Goal: Task Accomplishment & Management: Complete application form

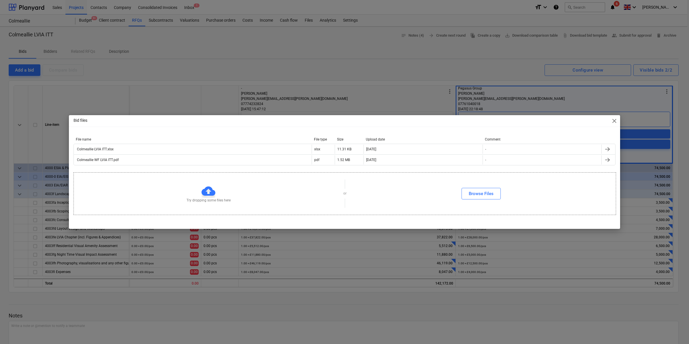
click at [614, 121] on span "close" at bounding box center [614, 120] width 7 height 7
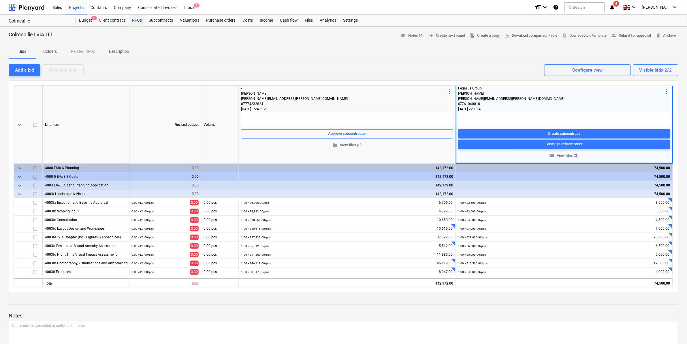
click at [140, 20] on div "RFQs" at bounding box center [137, 21] width 17 height 12
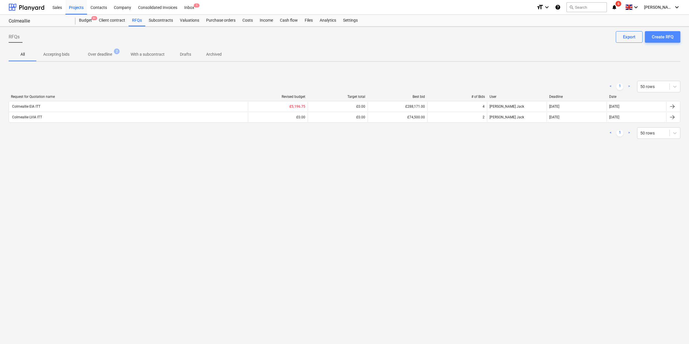
click at [661, 36] on div "Create RFQ" at bounding box center [663, 36] width 22 height 7
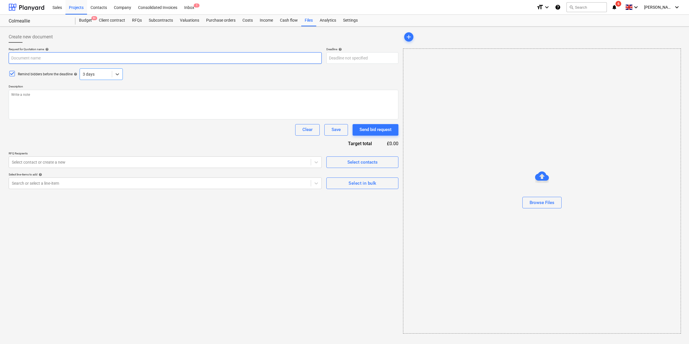
click at [60, 60] on input "text" at bounding box center [165, 58] width 313 height 12
type textarea "x"
type input "C"
type textarea "x"
type input "Co"
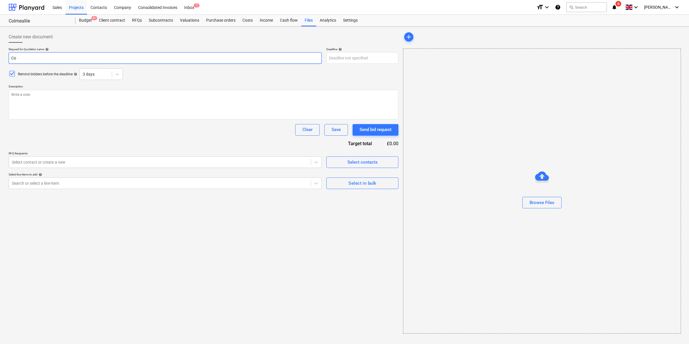
type textarea "x"
type input "Col"
type textarea "x"
type input "Colm"
type textarea "x"
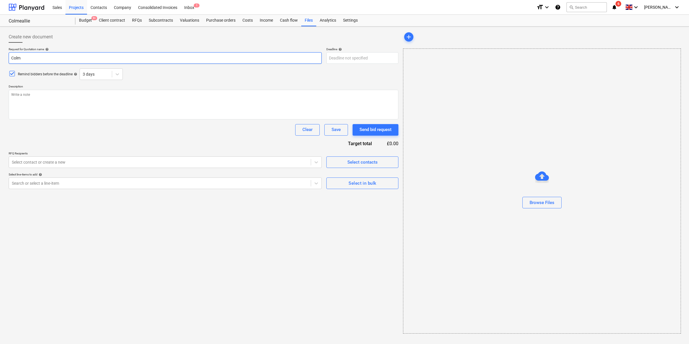
type input "Colme"
type textarea "x"
type input "Colmea"
type textarea "x"
type input "Colme"
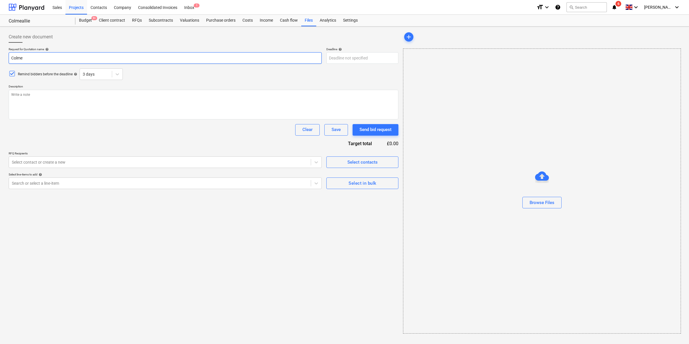
type textarea "x"
type input "Colm"
type textarea "x"
type input "Colme"
type textarea "x"
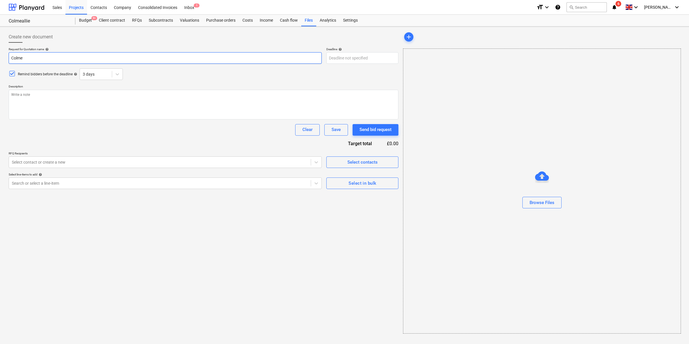
type input "Colmea"
type textarea "x"
type input "Colmeal"
type textarea "x"
type input "Colmeall"
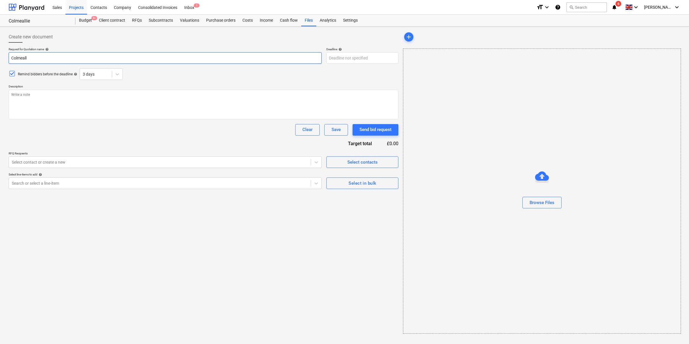
type textarea "x"
type input "Colmealli"
type textarea "x"
type input "Colmeallie"
type textarea "x"
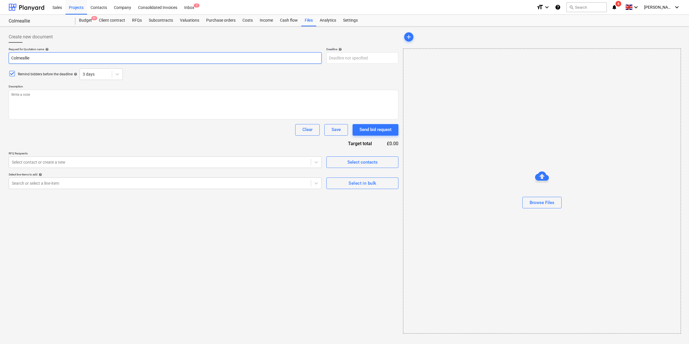
type input "Colmeallie"
type textarea "x"
type input "Colmeallie |"
type textarea "x"
type input "Colmeallie |"
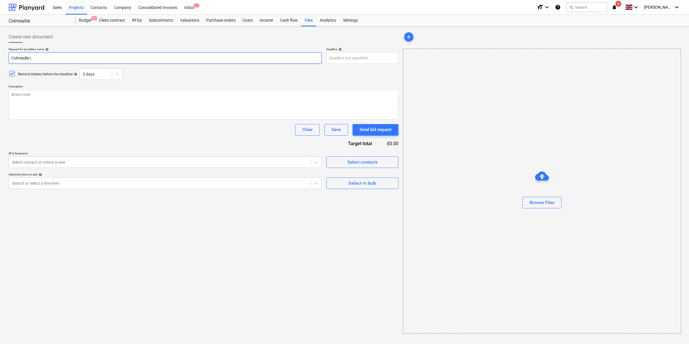
type textarea "x"
type input "Colmeallie | P"
type textarea "x"
type input "Colmeallie | PR"
type textarea "x"
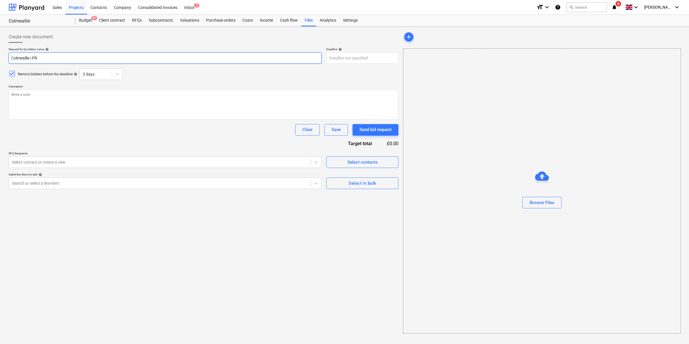
type input "Colmeallie | PR"
type textarea "x"
type input "Colmeallie | PR &"
type textarea "x"
type input "Colmeallie | PR &"
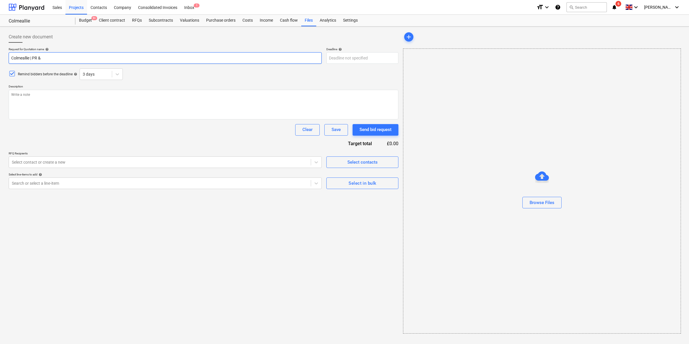
type textarea "x"
type input "Colmeallie | PR & C"
type textarea "x"
type input "Colmeallie | PR & Co"
type textarea "x"
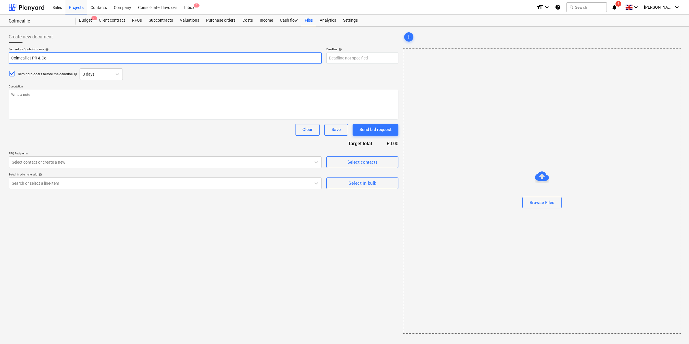
type input "Colmeallie | PR & Com"
type textarea "x"
type input "Colmeallie | PR & Comm"
type textarea "x"
type input "Colmeallie | PR & Comms"
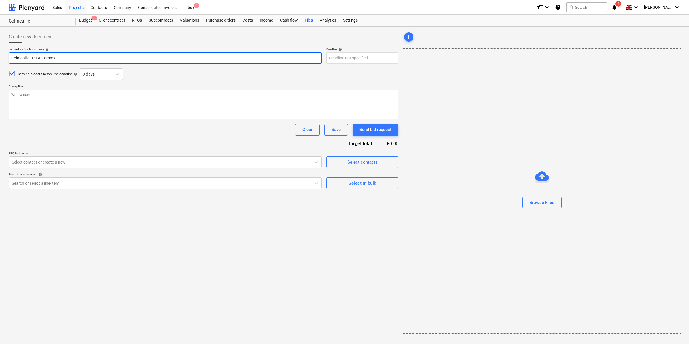
type textarea "x"
type input "Colmeallie | PR & Comms"
type textarea "x"
click at [148, 135] on div "Clear Save Send bid request" at bounding box center [204, 130] width 390 height 12
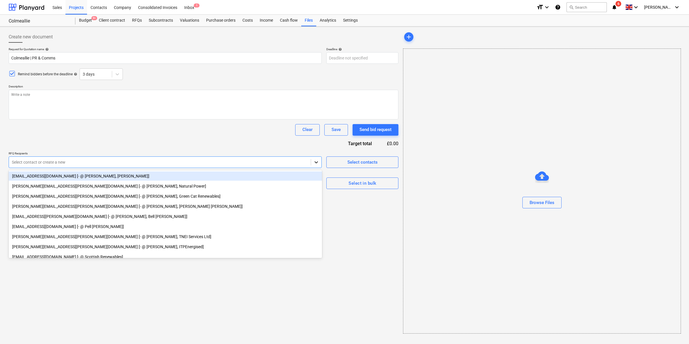
click at [315, 164] on icon at bounding box center [316, 162] width 6 height 6
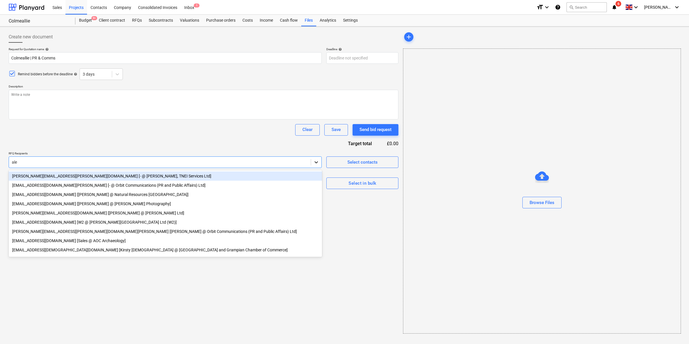
type input "[PERSON_NAME]"
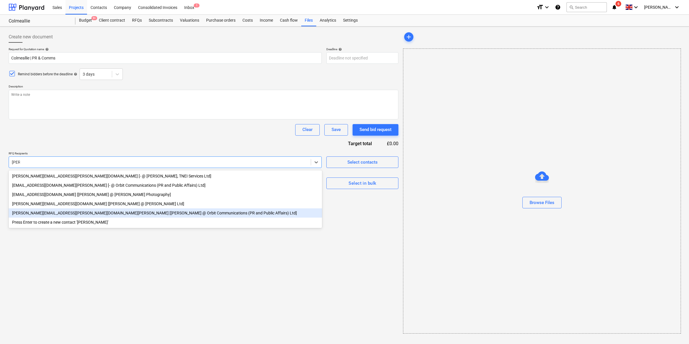
click at [147, 216] on div "[PERSON_NAME][EMAIL_ADDRESS][PERSON_NAME][DOMAIN_NAME][PERSON_NAME] [[PERSON_NA…" at bounding box center [165, 212] width 313 height 9
type textarea "x"
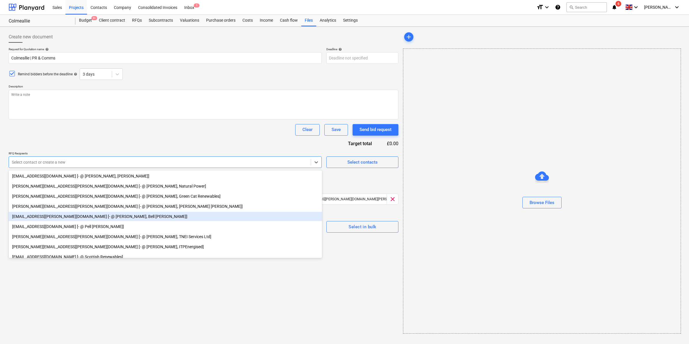
click at [147, 216] on div "[EMAIL_ADDRESS][PERSON_NAME][DOMAIN_NAME] [- @ [PERSON_NAME], Bell [PERSON_NAME…" at bounding box center [165, 216] width 313 height 9
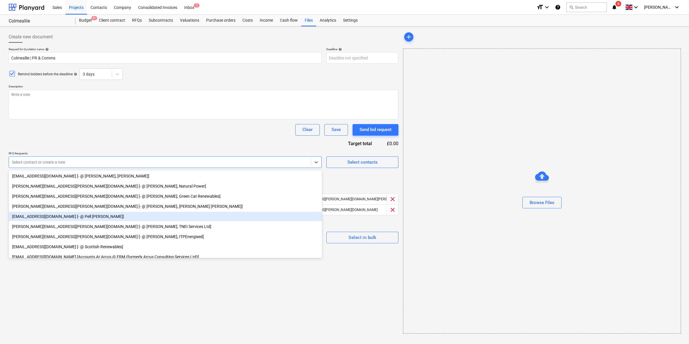
click at [147, 216] on div "[EMAIL_ADDRESS][DOMAIN_NAME] [- @ Pell [PERSON_NAME]]" at bounding box center [165, 216] width 313 height 9
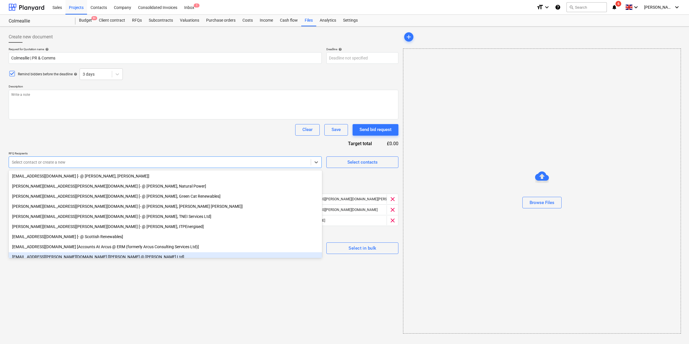
click at [183, 299] on div "Create new document Request for Quotation name help Colmeallie | PR & Comms Dea…" at bounding box center [203, 182] width 394 height 307
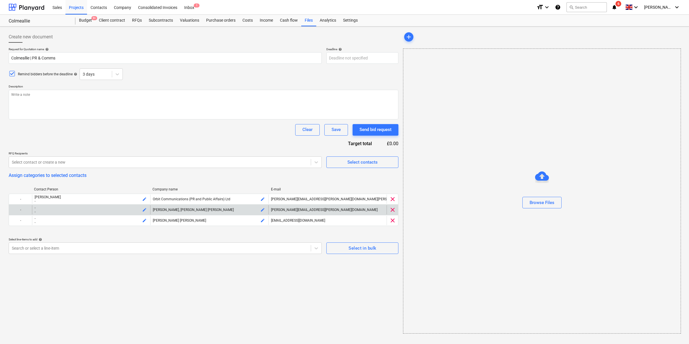
click at [392, 208] on span "clear" at bounding box center [392, 209] width 7 height 7
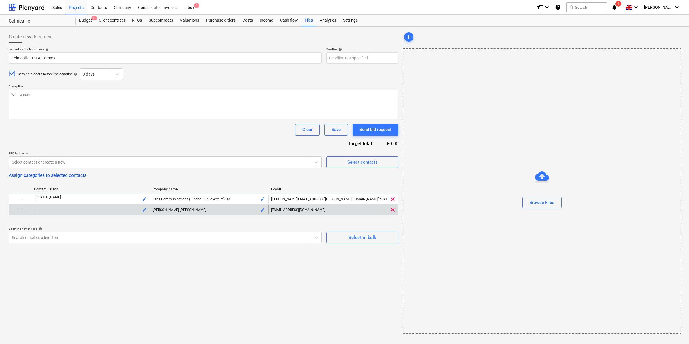
click at [393, 211] on span "clear" at bounding box center [392, 209] width 7 height 7
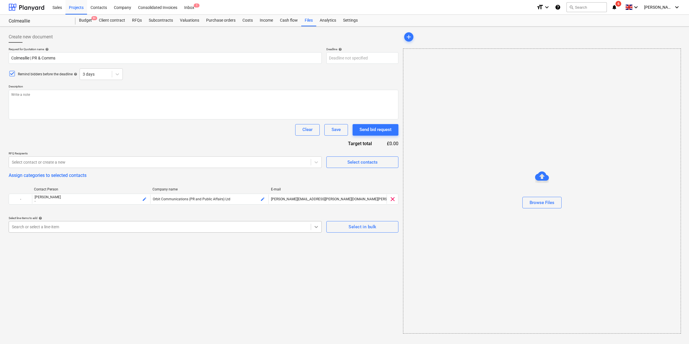
click at [312, 225] on div at bounding box center [316, 226] width 10 height 10
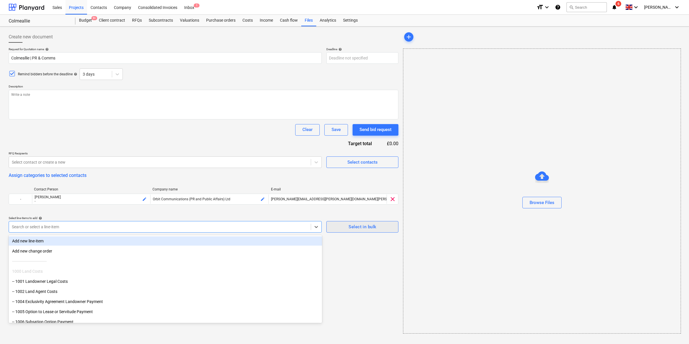
click at [351, 225] on div "Select in bulk" at bounding box center [363, 226] width 28 height 7
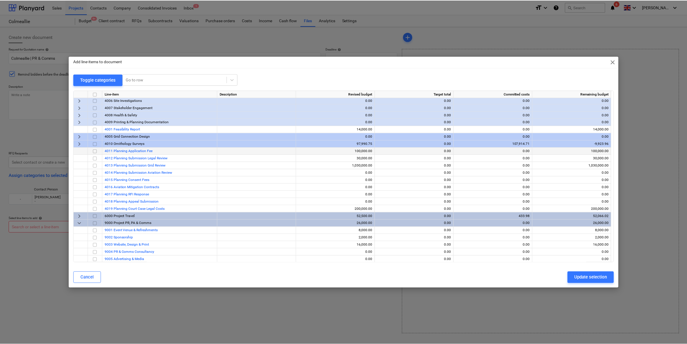
scroll to position [117, 0]
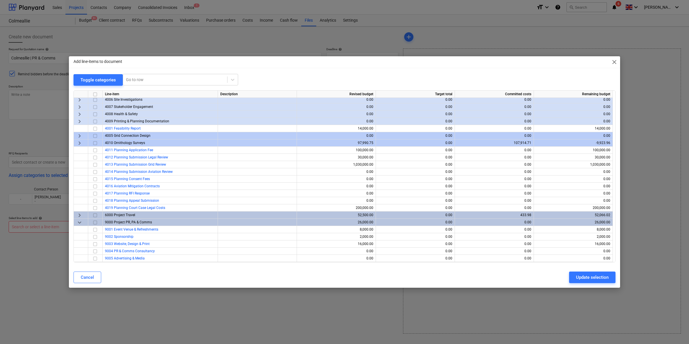
click at [94, 219] on input "checkbox" at bounding box center [95, 222] width 7 height 7
click at [95, 222] on input "checkbox" at bounding box center [95, 222] width 7 height 7
click at [95, 237] on input "checkbox" at bounding box center [95, 236] width 7 height 7
click at [598, 276] on div "Update selection" at bounding box center [592, 276] width 33 height 7
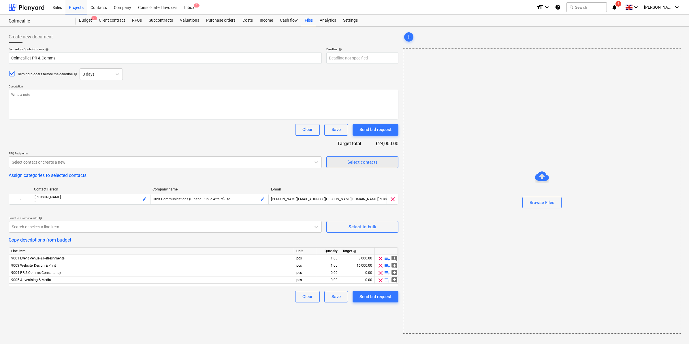
click at [354, 162] on div "Select contacts" at bounding box center [362, 161] width 30 height 7
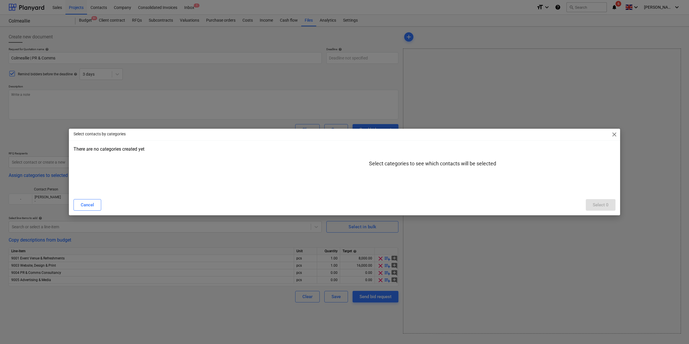
click at [607, 203] on div "Cancel Select 0" at bounding box center [345, 205] width 542 height 12
click at [613, 133] on span "close" at bounding box center [614, 134] width 7 height 7
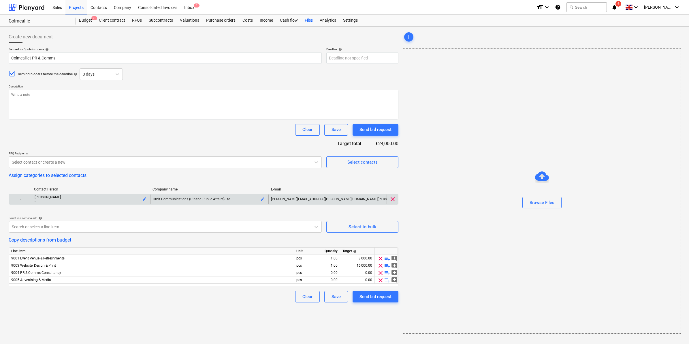
click at [27, 199] on div "-" at bounding box center [20, 198] width 23 height 9
click at [394, 198] on span "clear" at bounding box center [392, 198] width 7 height 7
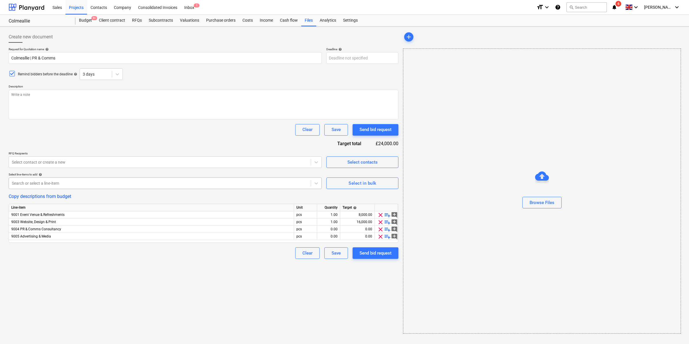
click at [139, 182] on div at bounding box center [160, 183] width 296 height 6
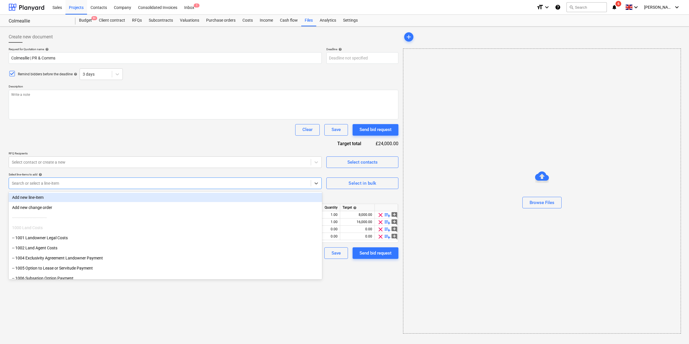
click at [139, 182] on div at bounding box center [160, 183] width 296 height 6
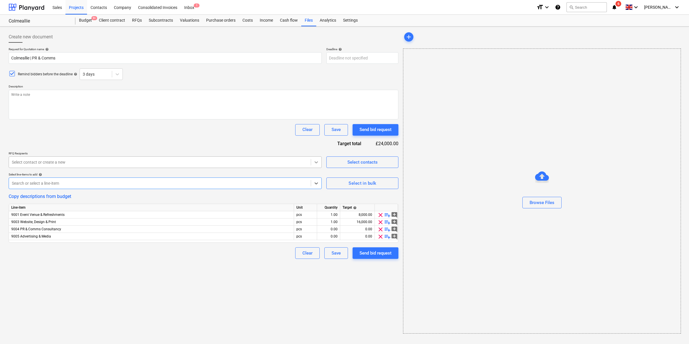
click at [317, 162] on icon at bounding box center [316, 162] width 6 height 6
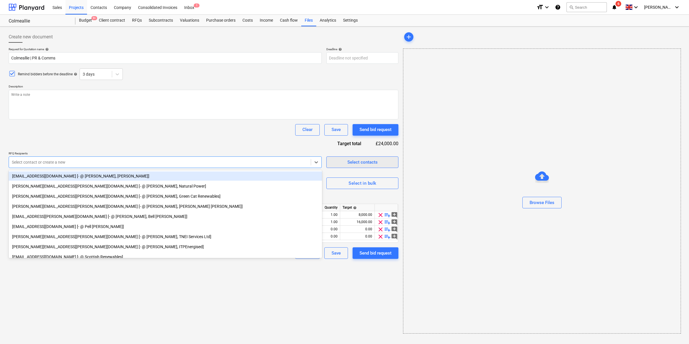
click at [345, 161] on span "Select contacts" at bounding box center [363, 161] width 58 height 7
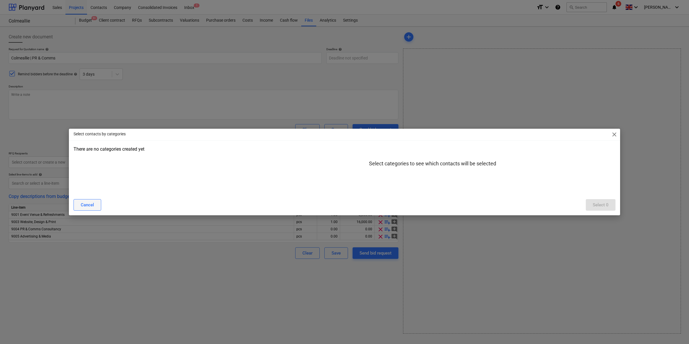
click at [94, 203] on button "Cancel" at bounding box center [88, 205] width 28 height 12
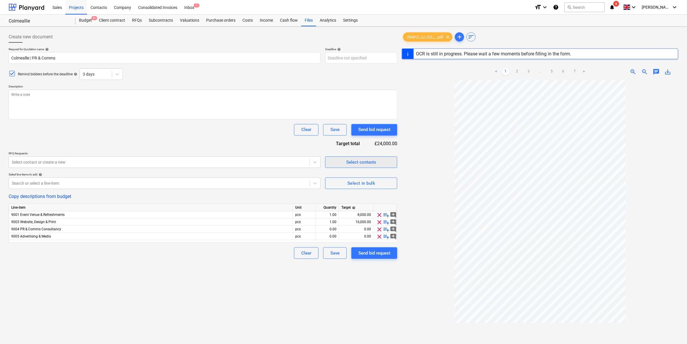
click at [355, 161] on div "Select contacts" at bounding box center [361, 161] width 30 height 7
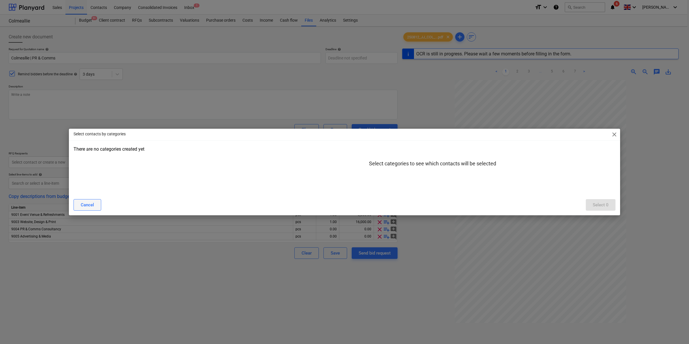
click at [99, 204] on button "Cancel" at bounding box center [88, 205] width 28 height 12
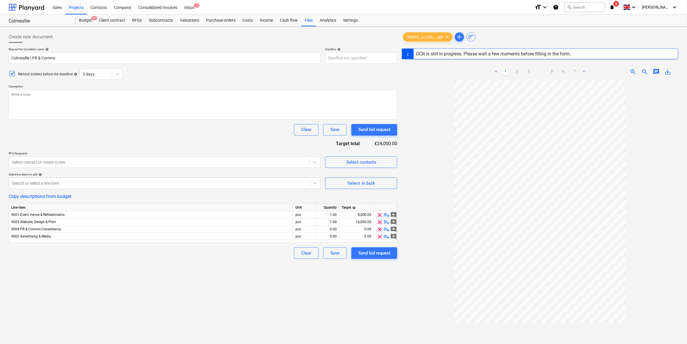
click at [272, 288] on div "Create new document Request for Quotation name help Colmeallie | PR & Comms Dea…" at bounding box center [202, 219] width 393 height 381
click at [149, 20] on div "Subcontracts" at bounding box center [160, 21] width 31 height 12
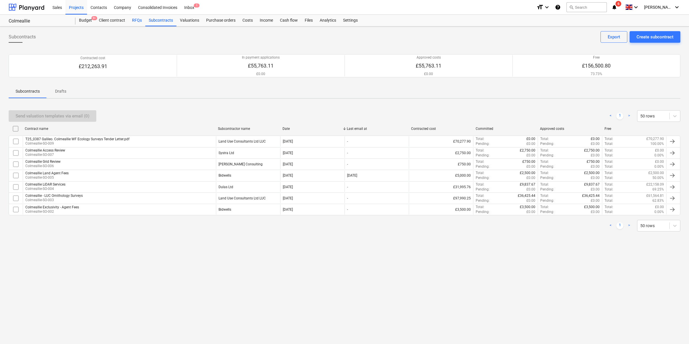
click at [141, 19] on div "RFQs" at bounding box center [137, 21] width 17 height 12
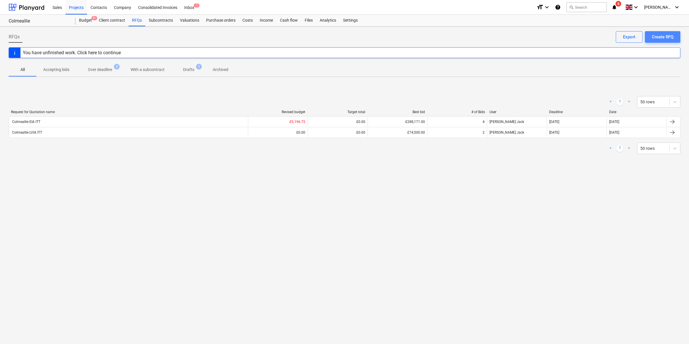
click at [658, 35] on div "Create RFQ" at bounding box center [663, 36] width 22 height 7
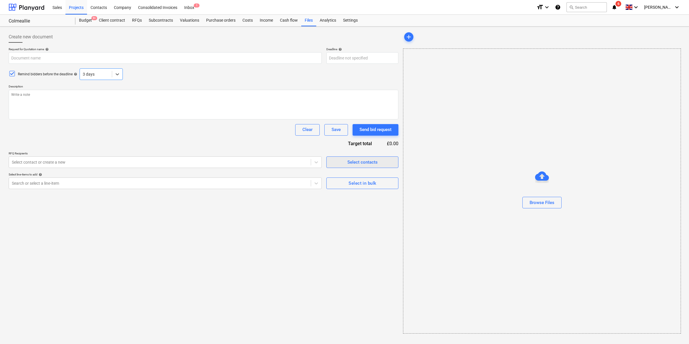
click at [361, 163] on div "Select contacts" at bounding box center [362, 161] width 30 height 7
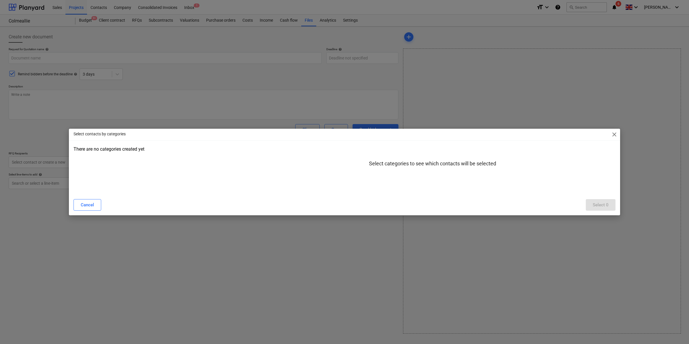
click at [613, 134] on span "close" at bounding box center [614, 134] width 7 height 7
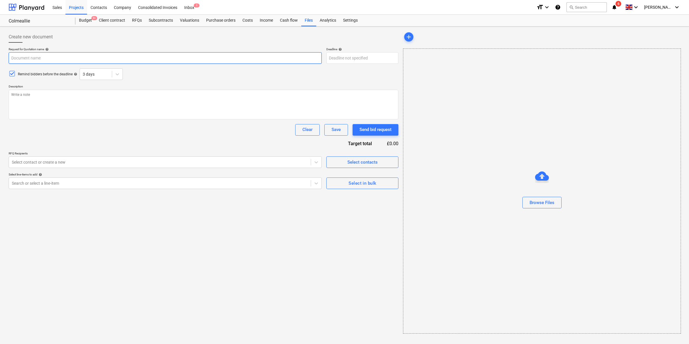
click at [150, 59] on input "text" at bounding box center [165, 58] width 313 height 12
click at [138, 20] on div "RFQs" at bounding box center [137, 21] width 17 height 12
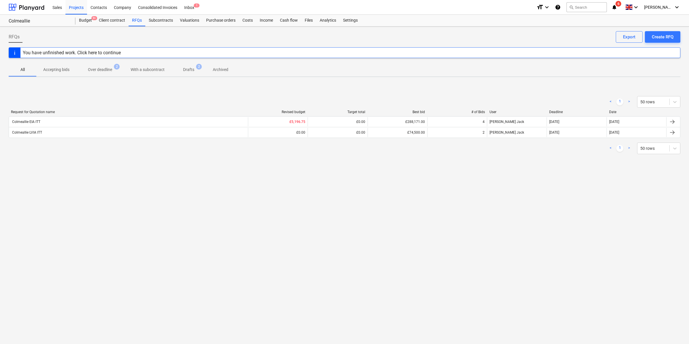
click at [114, 54] on div "You have unfinished work. Click here to continue" at bounding box center [72, 52] width 98 height 5
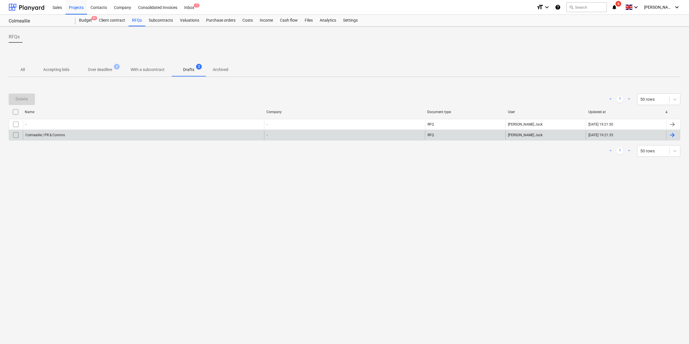
click at [148, 134] on div "Colmeallie | PR & Comms" at bounding box center [143, 134] width 241 height 9
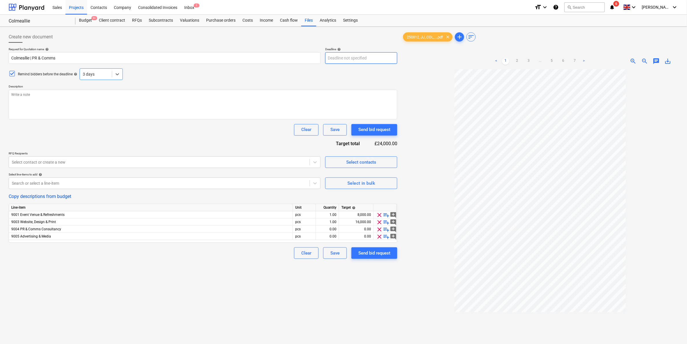
click at [348, 58] on body "Sales Projects Contacts Company Consolidated Invoices Inbox 1 format_size keybo…" at bounding box center [343, 172] width 687 height 344
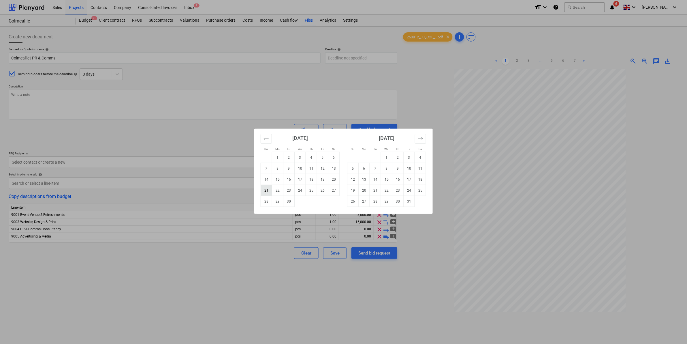
click at [266, 190] on td "21" at bounding box center [266, 190] width 11 height 11
type textarea "x"
type input "[DATE]"
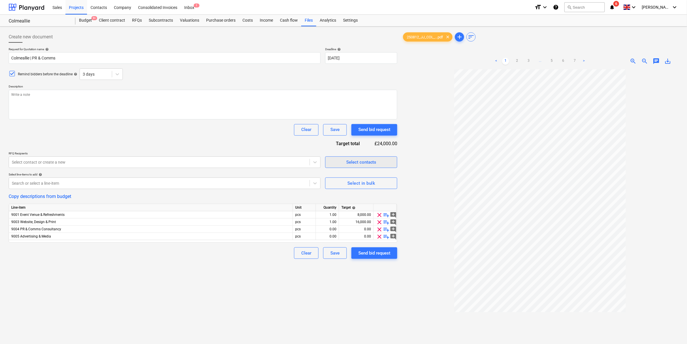
click at [348, 166] on div "Select contacts" at bounding box center [361, 161] width 30 height 7
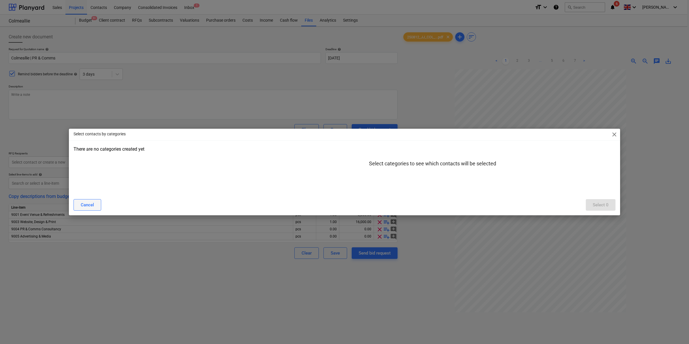
click at [86, 206] on div "Cancel" at bounding box center [87, 204] width 13 height 7
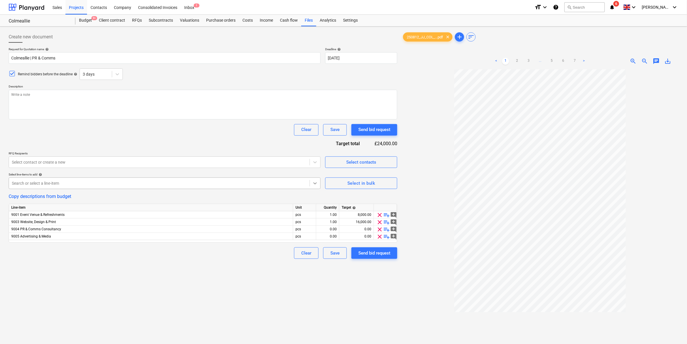
click at [312, 182] on icon at bounding box center [315, 183] width 6 height 6
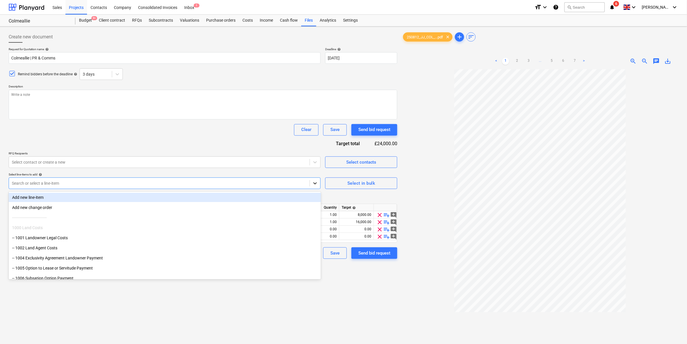
click at [312, 182] on icon at bounding box center [315, 183] width 6 height 6
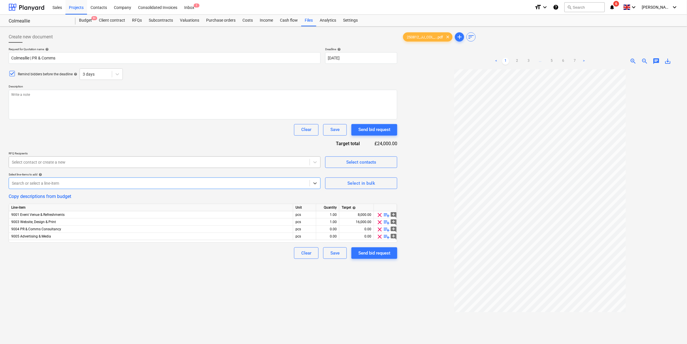
type textarea "x"
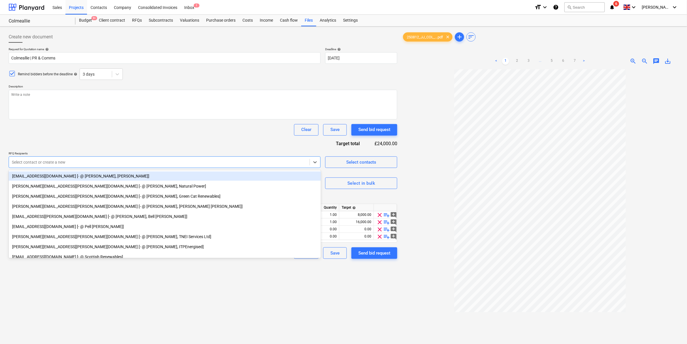
click at [89, 164] on div at bounding box center [159, 162] width 295 height 6
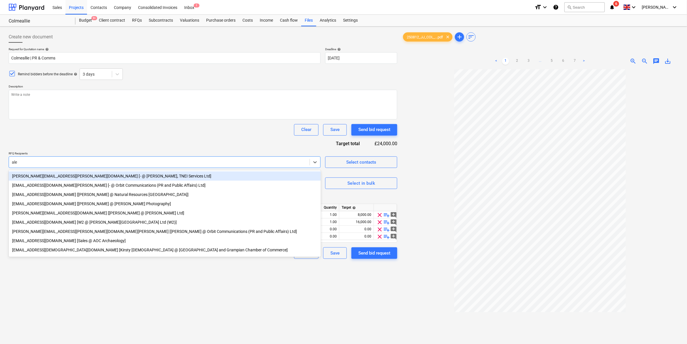
type input "[PERSON_NAME]"
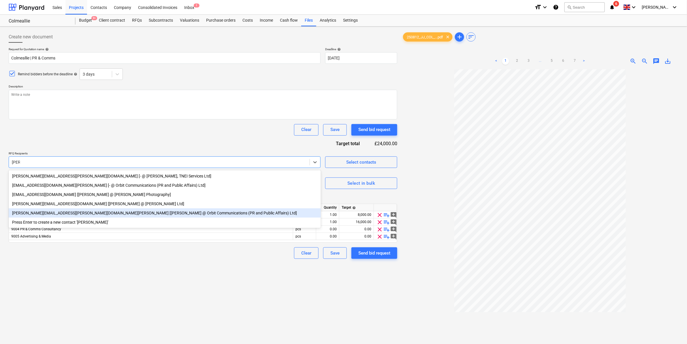
click at [135, 214] on div "[PERSON_NAME][EMAIL_ADDRESS][PERSON_NAME][DOMAIN_NAME][PERSON_NAME] [[PERSON_NA…" at bounding box center [165, 212] width 312 height 9
type textarea "x"
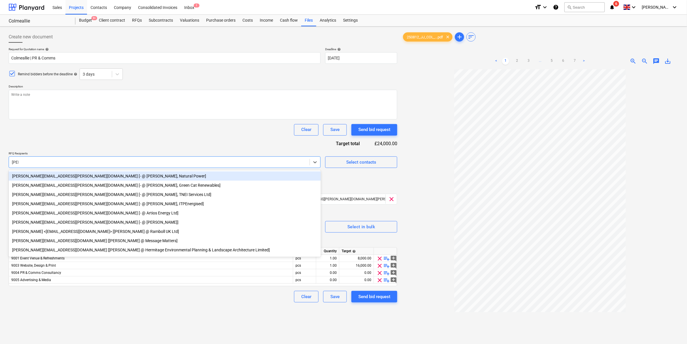
type input "[PERSON_NAME]"
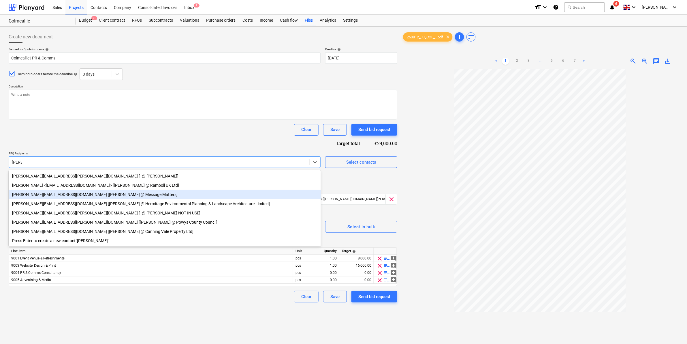
click at [71, 193] on div "[PERSON_NAME][EMAIL_ADDRESS][DOMAIN_NAME] [[PERSON_NAME] @ Message Matters]" at bounding box center [165, 194] width 312 height 9
type textarea "x"
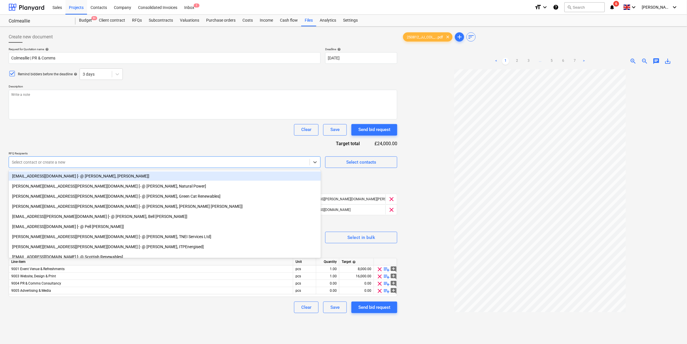
click at [186, 136] on div "Request for Quotation name help Colmeallie | PR & Comms Deadline help [DATE] 21…" at bounding box center [203, 180] width 389 height 266
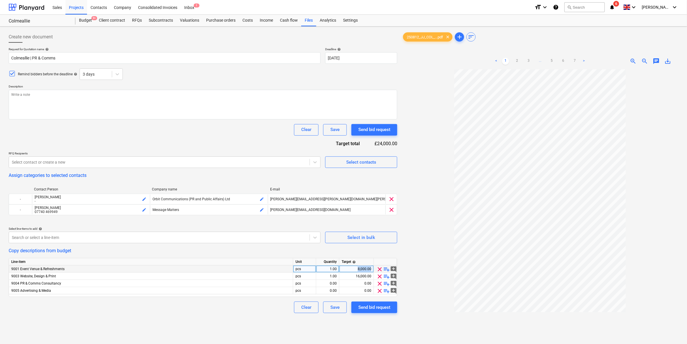
drag, startPoint x: 354, startPoint y: 270, endPoint x: 371, endPoint y: 272, distance: 17.6
click at [371, 272] on div "8,000.00" at bounding box center [356, 268] width 35 height 7
click at [358, 327] on div "Create new document Request for Quotation name help Colmeallie | PR & Comms Dea…" at bounding box center [202, 214] width 393 height 370
click at [377, 307] on div "Send bid request" at bounding box center [374, 306] width 32 height 7
type textarea "x"
